Goal: Task Accomplishment & Management: Complete application form

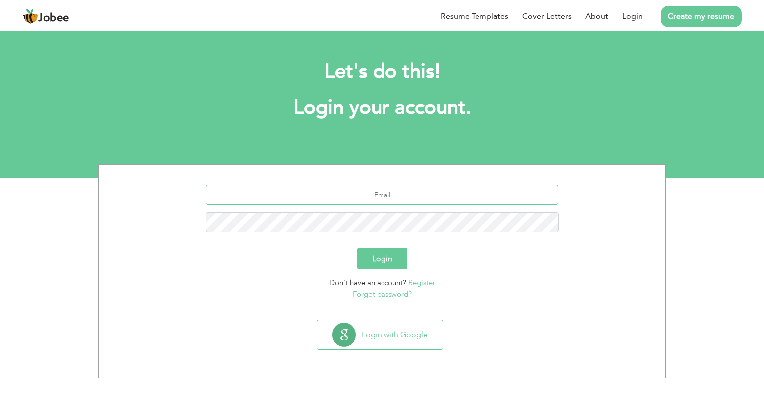
click at [388, 197] on input "text" at bounding box center [382, 195] width 353 height 20
drag, startPoint x: 329, startPoint y: 197, endPoint x: 399, endPoint y: 197, distance: 70.2
click at [399, 197] on input "kalsoomChaudhry098@gmail.com" at bounding box center [382, 195] width 353 height 20
click at [387, 197] on input "kalsoomChaudhry098@gmail.com" at bounding box center [382, 195] width 353 height 20
click at [361, 194] on input "kalsoomChaudhry098@gmail.com" at bounding box center [382, 195] width 353 height 20
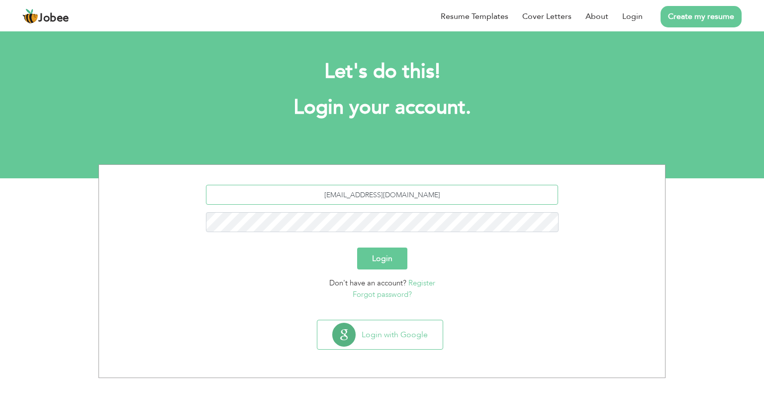
type input "[EMAIL_ADDRESS][DOMAIN_NAME]"
click at [386, 258] on button "Login" at bounding box center [382, 258] width 50 height 22
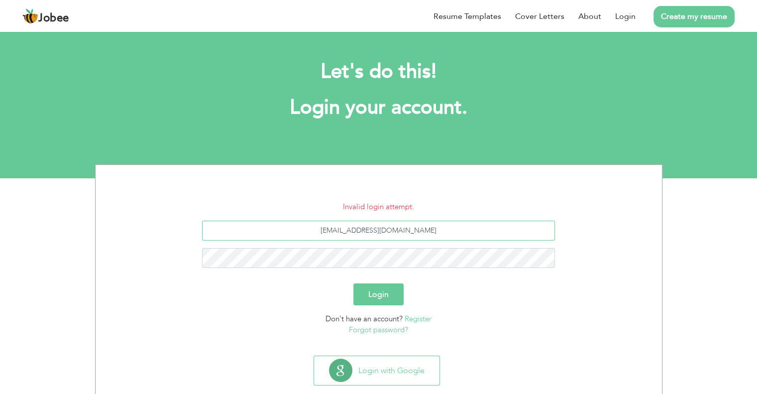
drag, startPoint x: 448, startPoint y: 234, endPoint x: 313, endPoint y: 223, distance: 136.4
click at [313, 223] on input "[EMAIL_ADDRESS][DOMAIN_NAME]" at bounding box center [378, 230] width 353 height 20
click at [415, 317] on link "Register" at bounding box center [418, 319] width 27 height 10
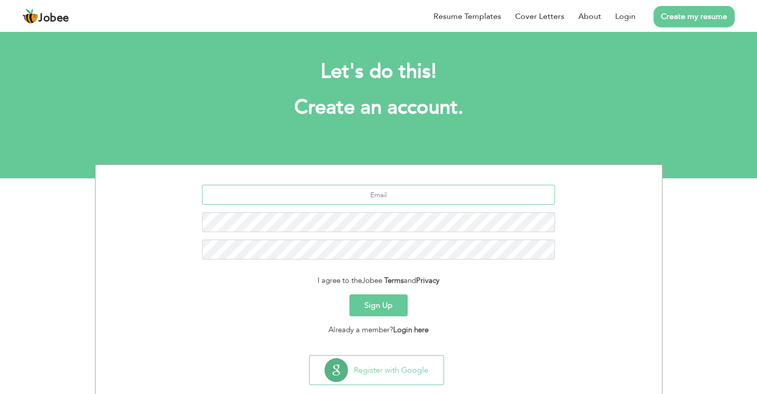
click at [410, 196] on input "text" at bounding box center [378, 195] width 353 height 20
paste input "[EMAIL_ADDRESS][DOMAIN_NAME]"
type input "[EMAIL_ADDRESS][DOMAIN_NAME]"
click at [379, 301] on button "Sign Up" at bounding box center [378, 305] width 58 height 22
